Goal: Information Seeking & Learning: Compare options

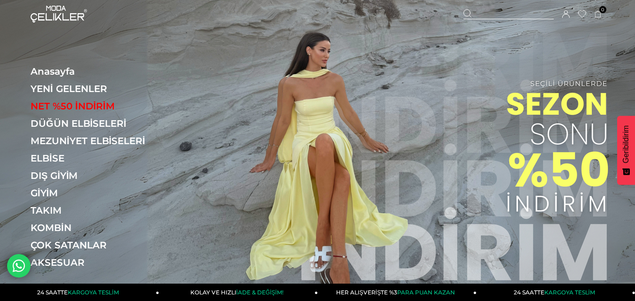
drag, startPoint x: 502, startPoint y: 13, endPoint x: 233, endPoint y: 30, distance: 269.1
click at [501, 13] on div at bounding box center [509, 14] width 90 height 10
click at [193, 54] on input "text" at bounding box center [318, 47] width 466 height 19
type input "*******"
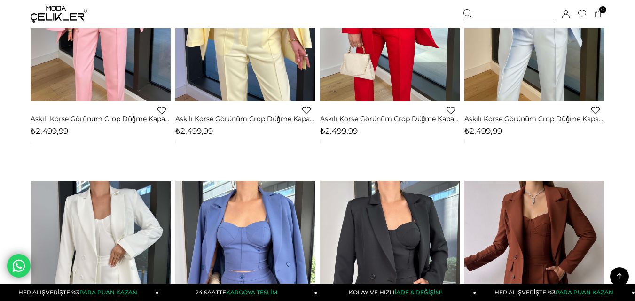
scroll to position [235, 0]
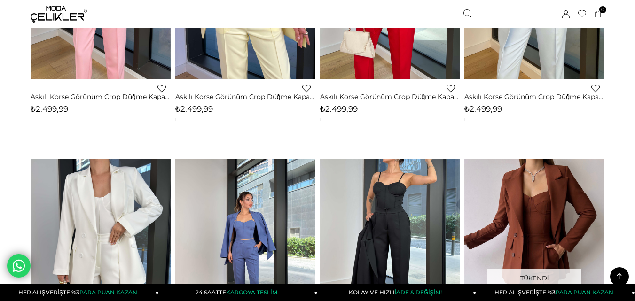
click at [386, 216] on link at bounding box center [390, 252] width 140 height 186
click at [386, 216] on div at bounding box center [390, 252] width 700 height 186
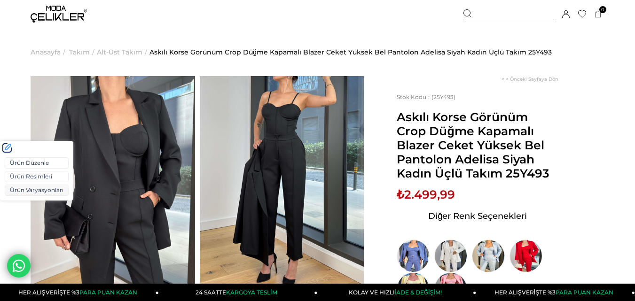
click at [24, 191] on link "Ürün Varyasyonları" at bounding box center [37, 190] width 64 height 11
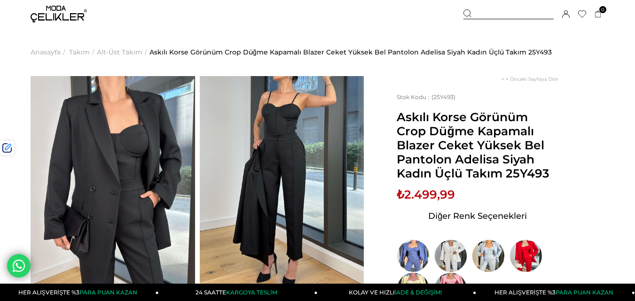
click at [428, 196] on span "₺2.499,99" at bounding box center [426, 195] width 58 height 14
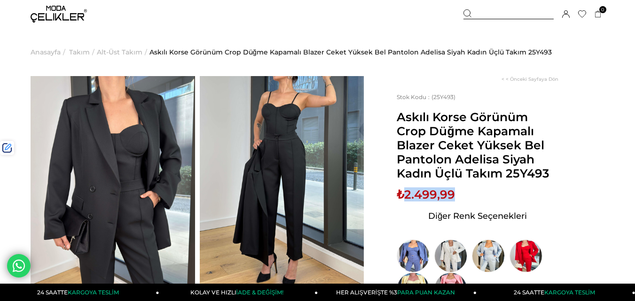
copy span "2.499,99"
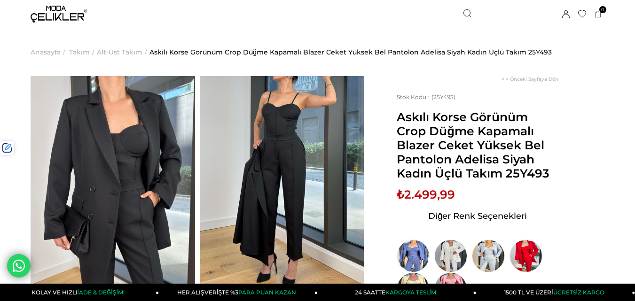
drag, startPoint x: 496, startPoint y: 12, endPoint x: 406, endPoint y: 16, distance: 89.9
click at [494, 12] on div at bounding box center [509, 14] width 90 height 10
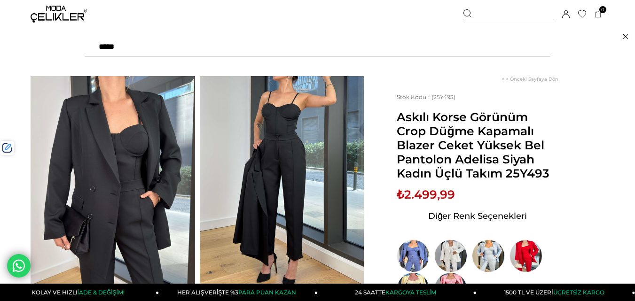
click at [177, 49] on input "text" at bounding box center [318, 47] width 466 height 19
type input "******"
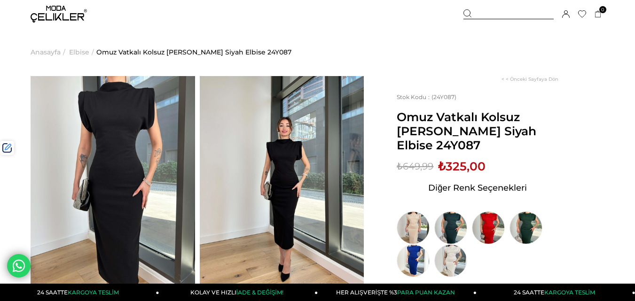
click at [526, 128] on span "Omuz Vatkalı Kolsuz Tarin Kadın Siyah Elbise 24Y087" at bounding box center [478, 131] width 162 height 42
click at [526, 128] on span "Omuz Vatkalı Kolsuz [PERSON_NAME] Siyah Elbise 24Y087" at bounding box center [478, 131] width 162 height 42
copy span "24Y087"
click at [482, 10] on div at bounding box center [509, 14] width 90 height 10
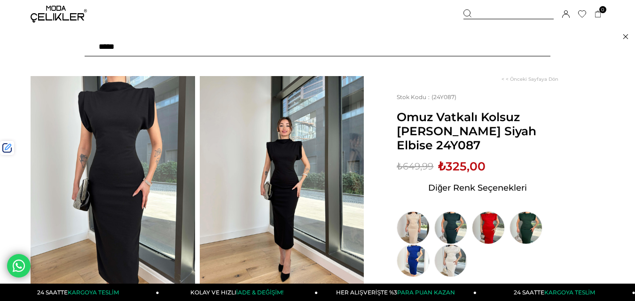
paste input "******"
type input "******"
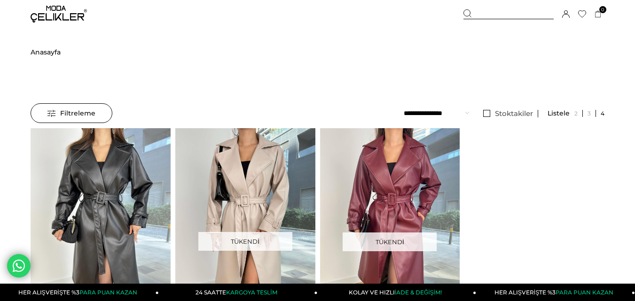
click at [91, 187] on img at bounding box center [101, 221] width 140 height 187
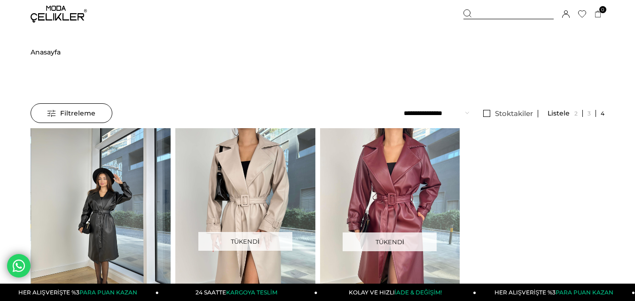
click at [91, 187] on div at bounding box center [101, 221] width 420 height 186
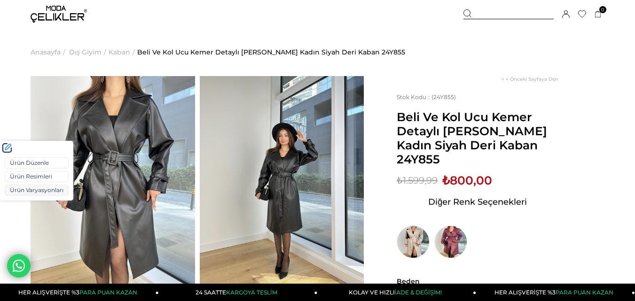
click at [33, 191] on link "Ürün Varyasyonları" at bounding box center [37, 190] width 64 height 11
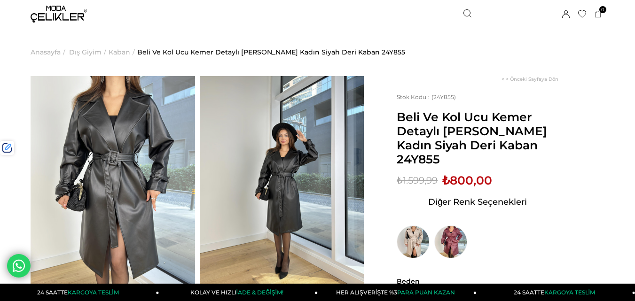
click at [505, 15] on div at bounding box center [509, 14] width 90 height 10
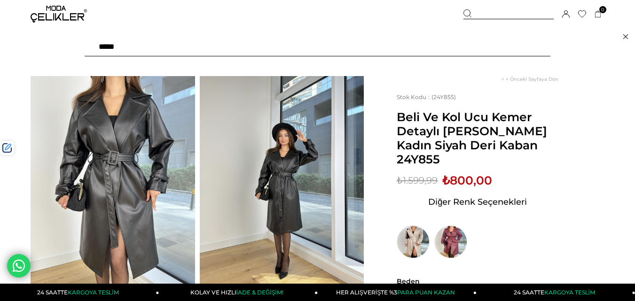
paste input "******"
type input "******"
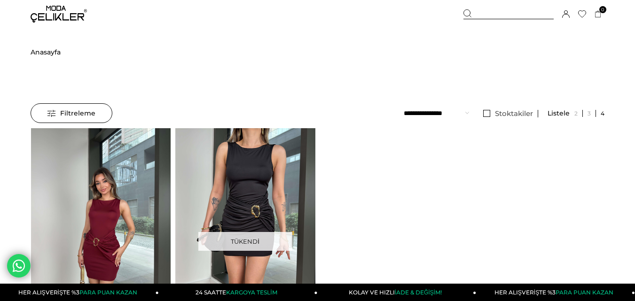
click at [82, 173] on div at bounding box center [101, 221] width 420 height 186
click at [82, 173] on img at bounding box center [101, 221] width 140 height 187
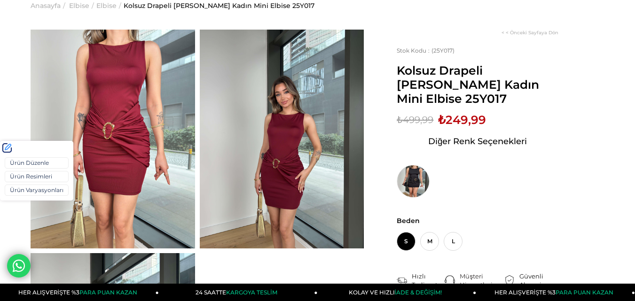
scroll to position [47, 0]
click at [19, 190] on link "Ürün Varyasyonları" at bounding box center [37, 190] width 64 height 11
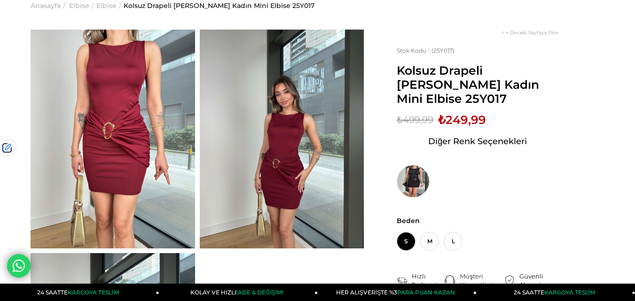
scroll to position [0, 0]
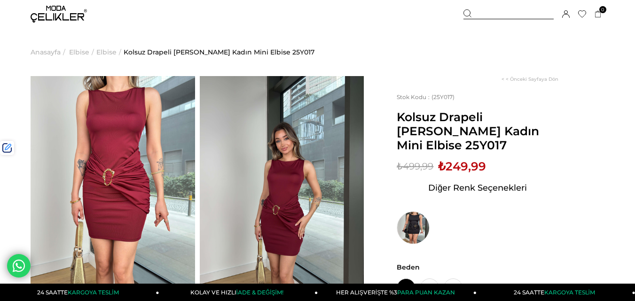
drag, startPoint x: 507, startPoint y: 11, endPoint x: 298, endPoint y: 40, distance: 211.8
click at [498, 11] on div at bounding box center [509, 14] width 90 height 10
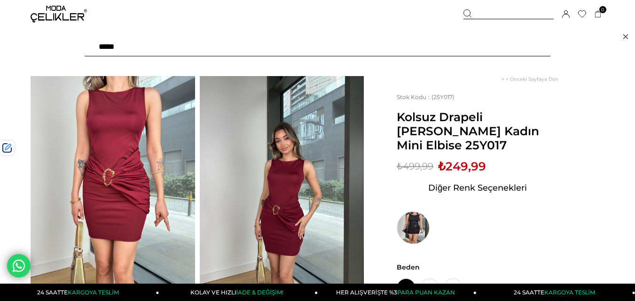
click at [280, 43] on input "text" at bounding box center [318, 47] width 466 height 19
type input "*****"
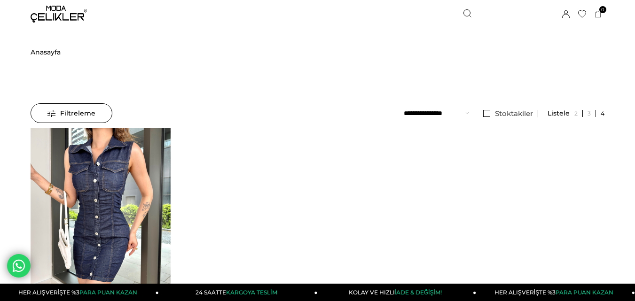
click at [114, 165] on img at bounding box center [101, 221] width 140 height 187
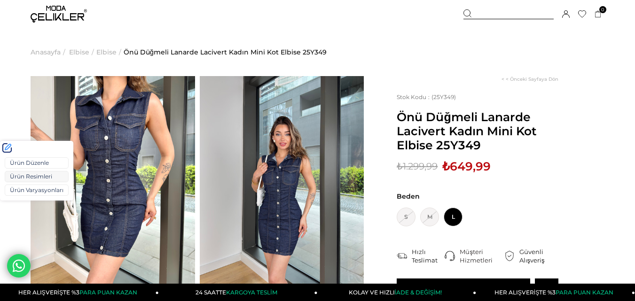
click at [21, 188] on link "Ürün Varyasyonları" at bounding box center [37, 190] width 64 height 11
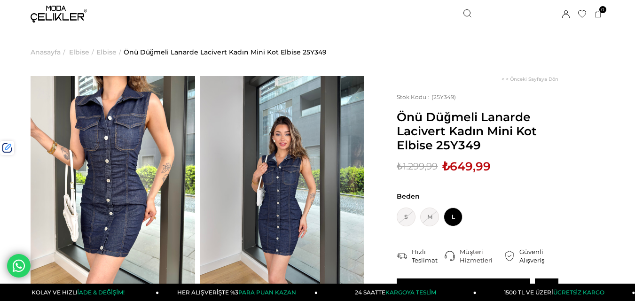
click at [486, 16] on div at bounding box center [509, 14] width 90 height 10
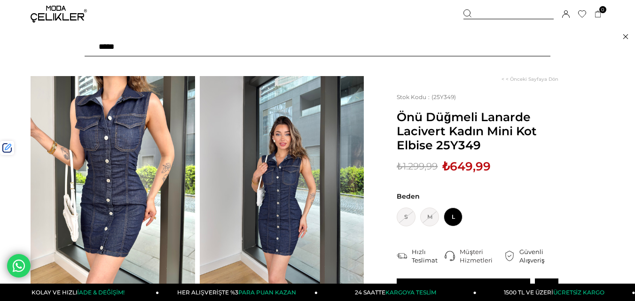
click at [241, 44] on input "text" at bounding box center [318, 47] width 466 height 19
type input "******"
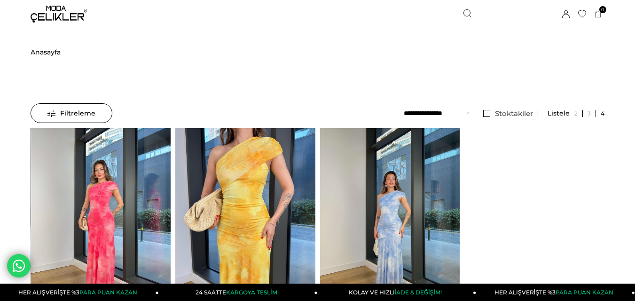
click at [90, 221] on img at bounding box center [101, 221] width 140 height 187
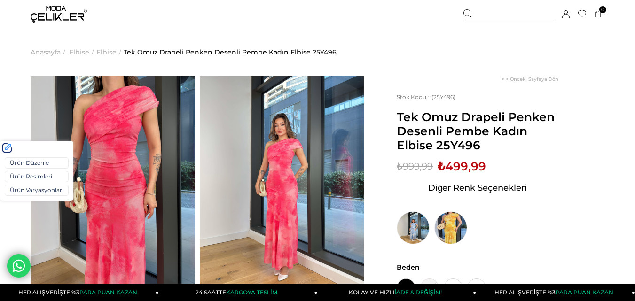
click at [22, 196] on div "Ürün Düzenle Ürün Resimleri Ürün Varyasyonları" at bounding box center [36, 178] width 73 height 46
click at [25, 189] on link "Ürün Varyasyonları" at bounding box center [37, 190] width 64 height 11
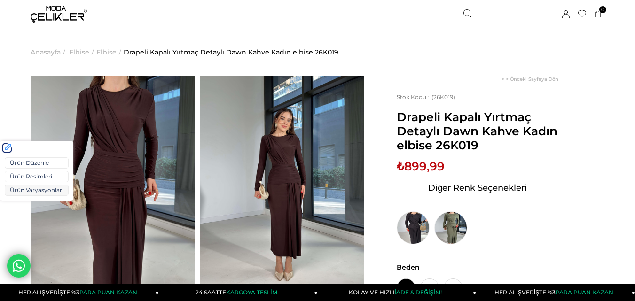
click at [31, 191] on link "Ürün Varyasyonları" at bounding box center [37, 190] width 64 height 11
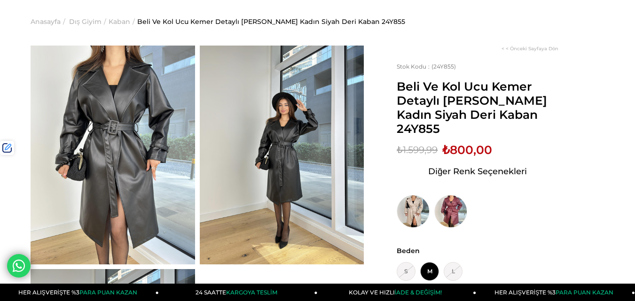
scroll to position [47, 0]
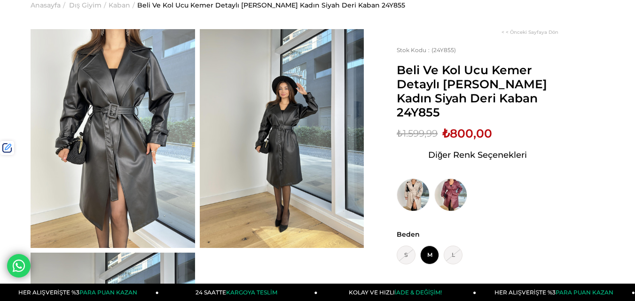
click at [465, 127] on span "₺800,00" at bounding box center [468, 134] width 50 height 14
copy span "800,00"
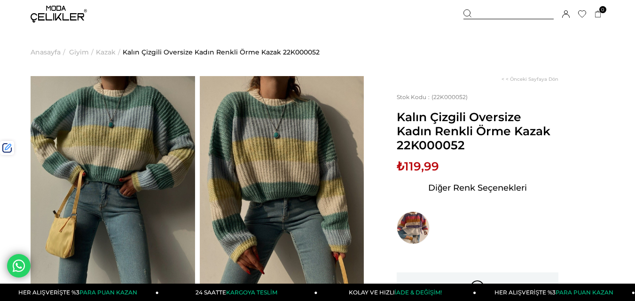
click at [53, 18] on img at bounding box center [59, 14] width 56 height 17
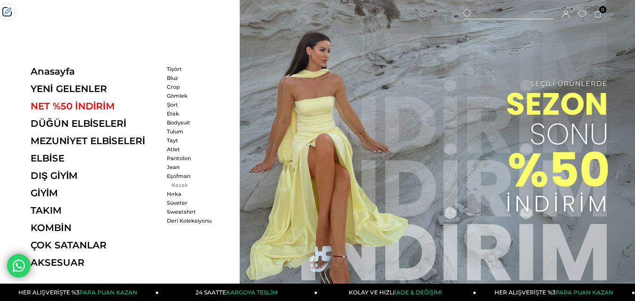
click at [173, 183] on link "Kazak" at bounding box center [194, 185] width 54 height 7
